Goal: Task Accomplishment & Management: Use online tool/utility

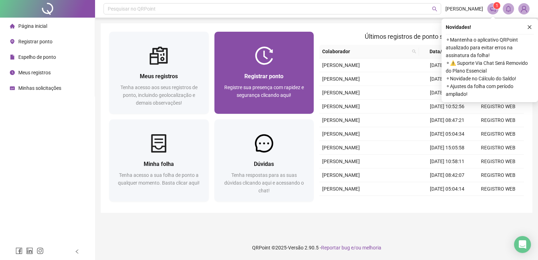
click at [262, 69] on div "Registrar ponto Registre sua presença com rapidez e segurança clicando aqui!" at bounding box center [264, 89] width 100 height 49
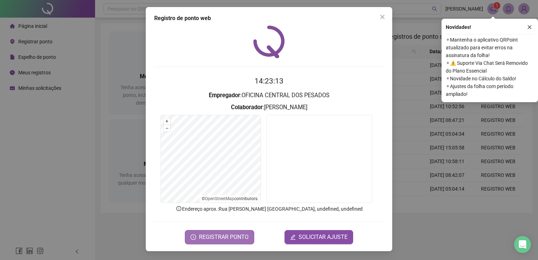
click at [242, 241] on button "REGISTRAR PONTO" at bounding box center [219, 237] width 69 height 14
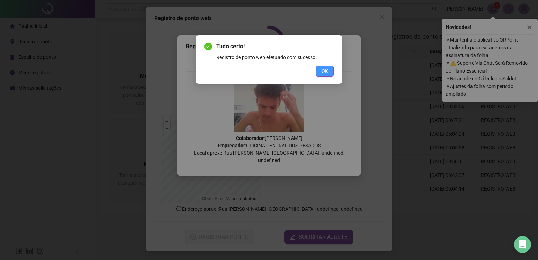
click at [324, 72] on span "OK" at bounding box center [324, 71] width 7 height 8
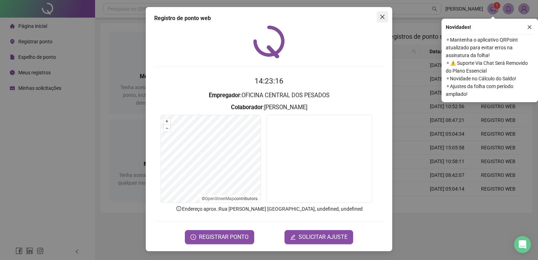
click at [381, 17] on icon "close" at bounding box center [383, 17] width 6 height 6
